Goal: Communication & Community: Share content

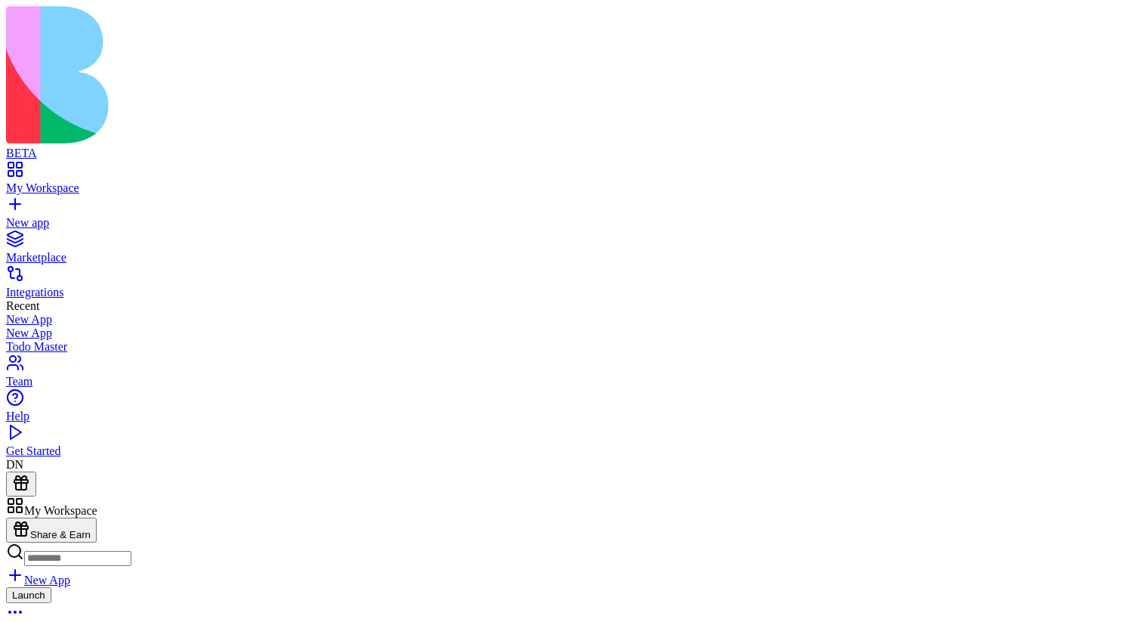
click at [51, 587] on button "Launch" at bounding box center [28, 595] width 45 height 16
click at [616, 496] on header "Todo Master Invite & Share" at bounding box center [571, 578] width 1130 height 165
click at [903, 496] on header "Todo Master Invite & Share" at bounding box center [571, 578] width 1130 height 165
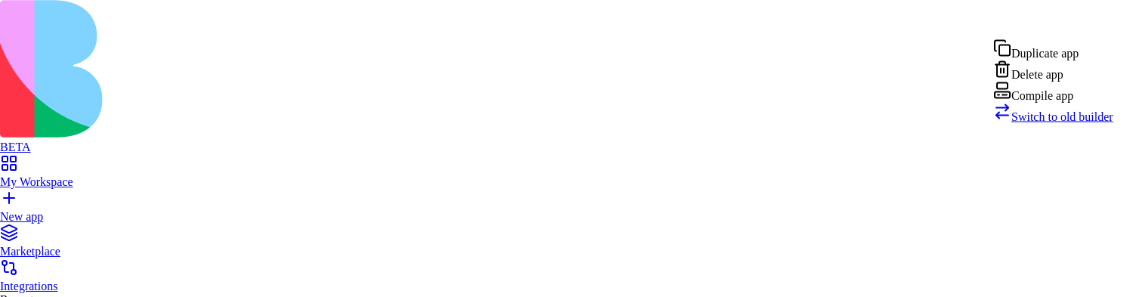
click at [1062, 103] on div "Compile app" at bounding box center [1053, 92] width 120 height 21
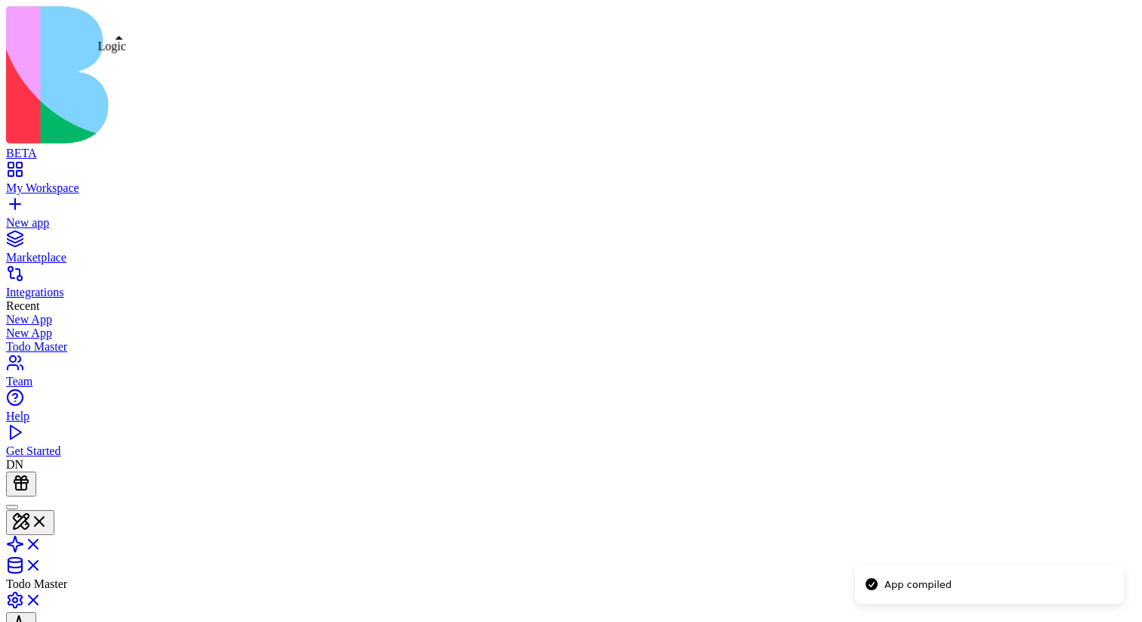
click at [42, 542] on link at bounding box center [24, 548] width 36 height 13
type textarea "*"
